Goal: Task Accomplishment & Management: Complete application form

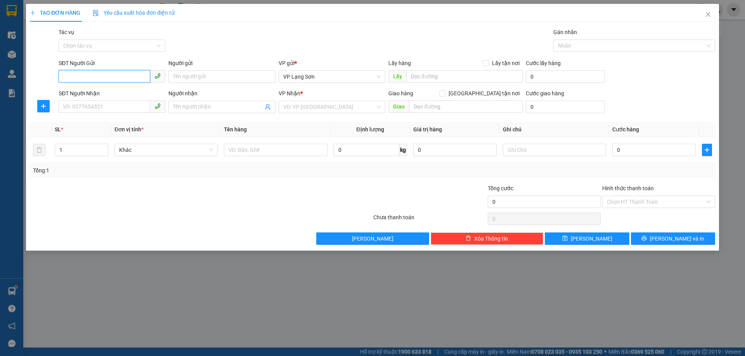
paste input "0912199569"
type input "0912199569"
click at [64, 76] on input "0912199569" at bounding box center [105, 76] width 92 height 12
click at [79, 92] on div "0912199569" at bounding box center [111, 92] width 97 height 9
checkbox input "true"
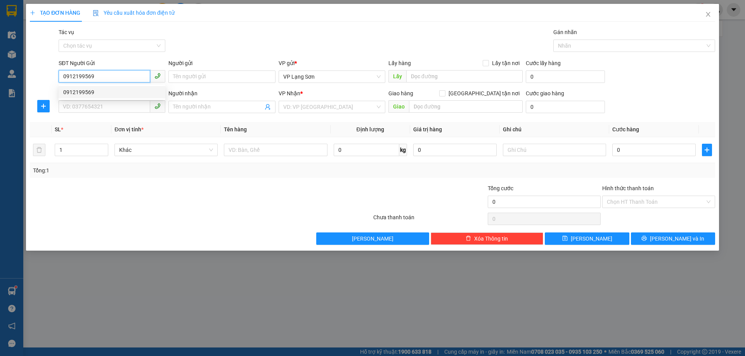
type input "80 LÁNG HẠ,[GEOGRAPHIC_DATA],[GEOGRAPHIC_DATA]"
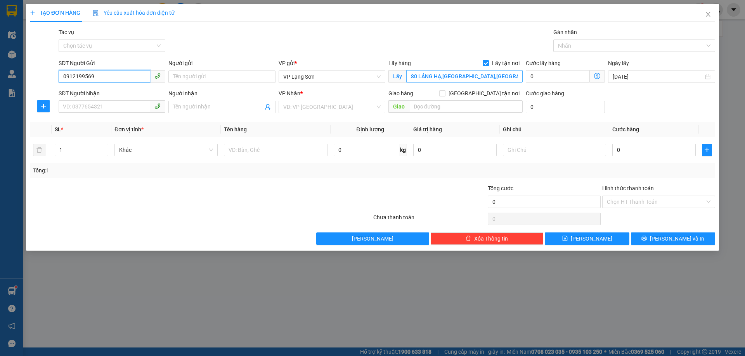
type input "0912199569"
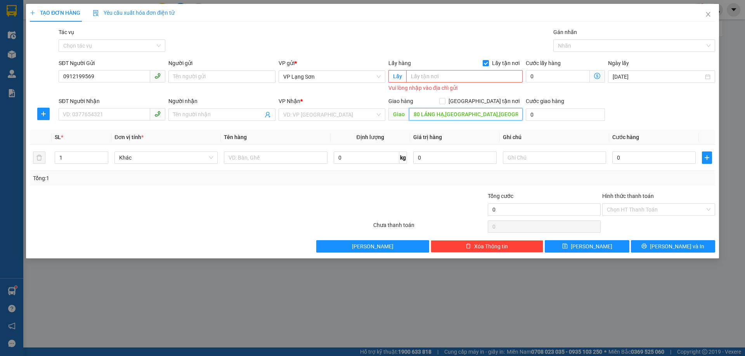
type input "80 LÁNG HẠ,[GEOGRAPHIC_DATA],[GEOGRAPHIC_DATA]"
click at [417, 71] on input "text" at bounding box center [464, 76] width 116 height 12
click at [445, 100] on input "[GEOGRAPHIC_DATA] tận nơi" at bounding box center [441, 100] width 5 height 5
checkbox input "true"
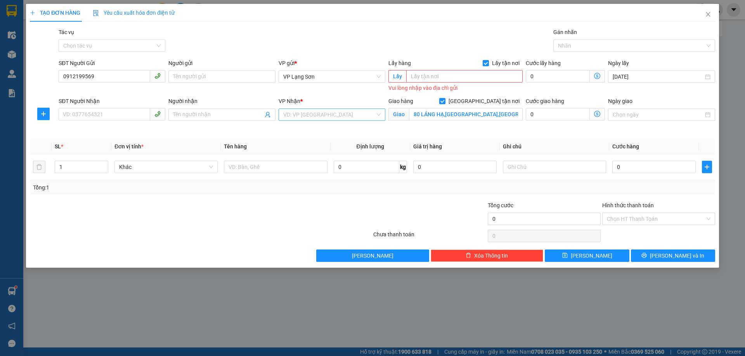
click at [319, 116] on input "search" at bounding box center [329, 115] width 92 height 12
click at [306, 127] on div "VP [PERSON_NAME]" at bounding box center [331, 130] width 97 height 9
click at [707, 13] on icon "close" at bounding box center [708, 14] width 6 height 6
